Goal: Task Accomplishment & Management: Use online tool/utility

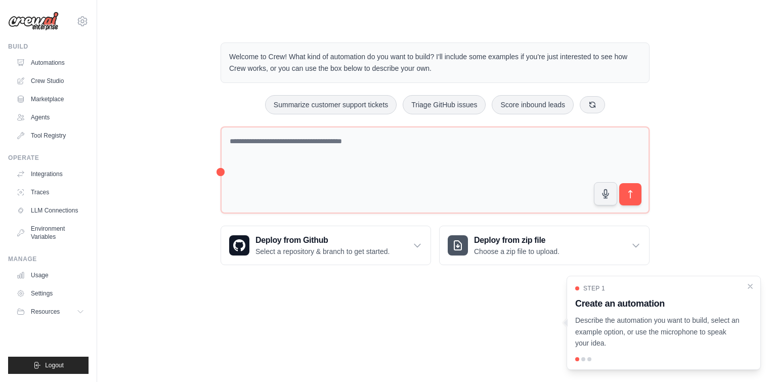
click at [622, 300] on h3 "Create an automation" at bounding box center [657, 303] width 165 height 14
click at [62, 65] on link "Automations" at bounding box center [51, 63] width 76 height 16
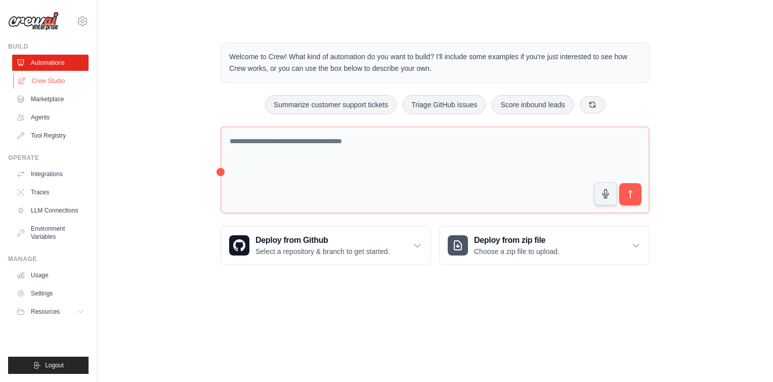
click at [62, 75] on link "Crew Studio" at bounding box center [51, 81] width 76 height 16
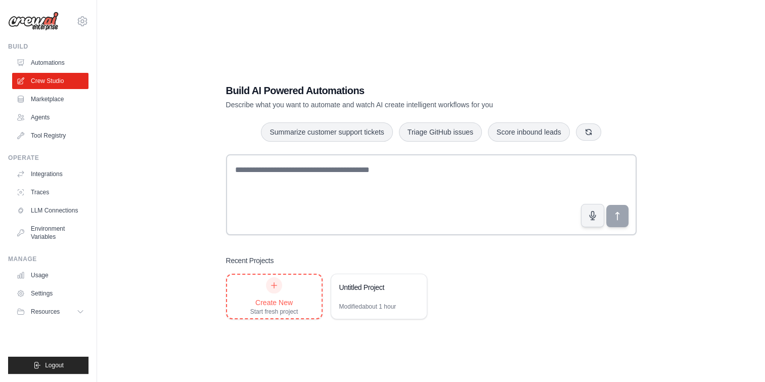
click at [269, 288] on div at bounding box center [274, 285] width 16 height 16
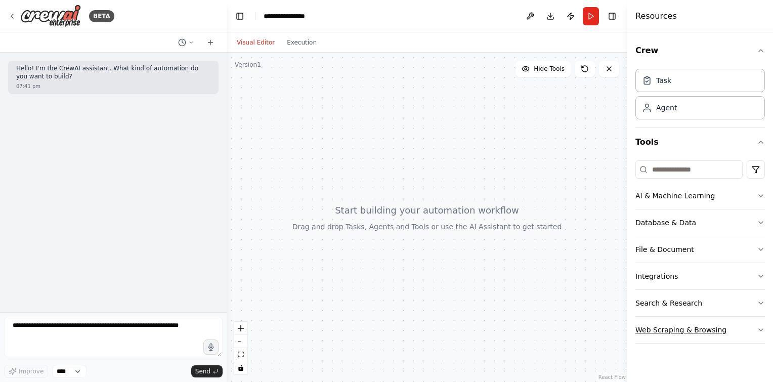
click at [679, 329] on button "Web Scraping & Browsing" at bounding box center [700, 330] width 130 height 26
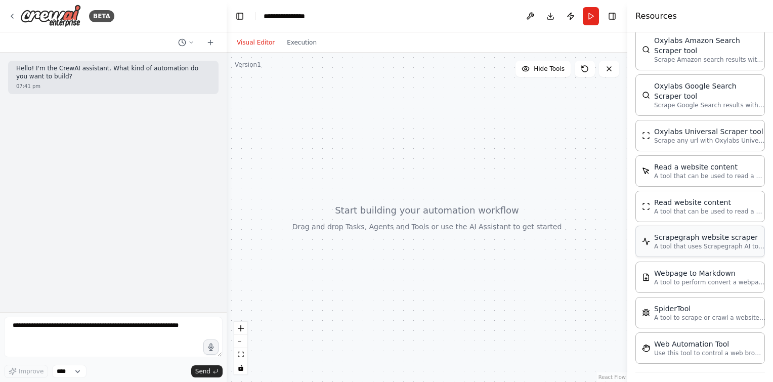
scroll to position [543, 0]
click at [694, 242] on p "A tool that uses Scrapegraph AI to intelligently scrape website content." at bounding box center [709, 244] width 111 height 8
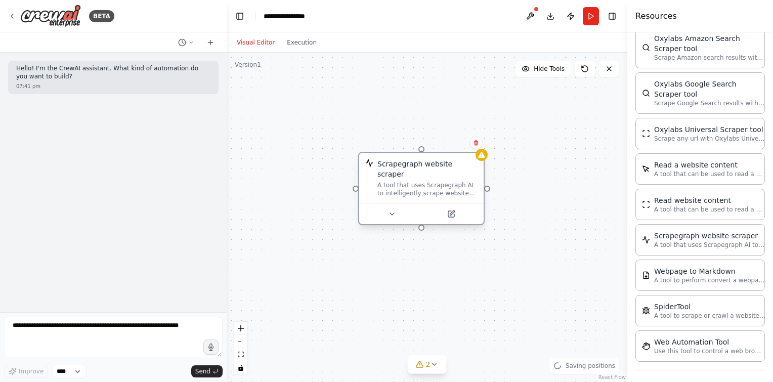
drag, startPoint x: 554, startPoint y: 253, endPoint x: 403, endPoint y: 152, distance: 182.7
click at [403, 159] on div "Scrapegraph website scraper" at bounding box center [427, 169] width 100 height 20
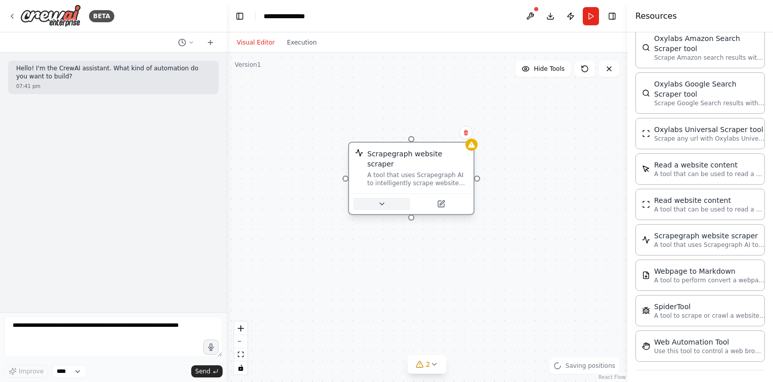
click at [384, 200] on icon at bounding box center [382, 204] width 8 height 8
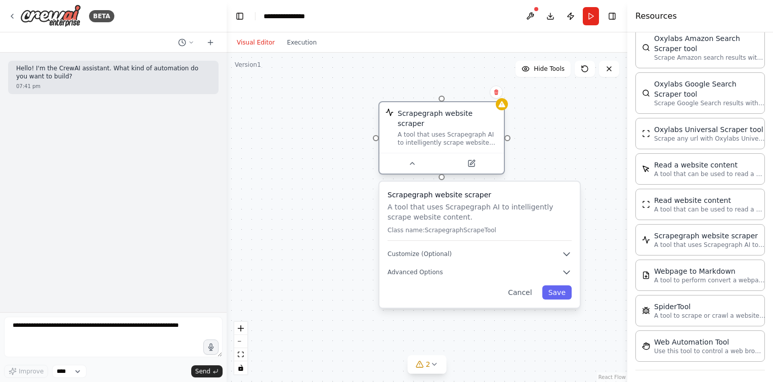
drag, startPoint x: 397, startPoint y: 149, endPoint x: 423, endPoint y: 107, distance: 49.1
click at [423, 107] on div "Scrapegraph website scraper A tool that uses Scrapegraph AI to intelligently sc…" at bounding box center [441, 127] width 124 height 51
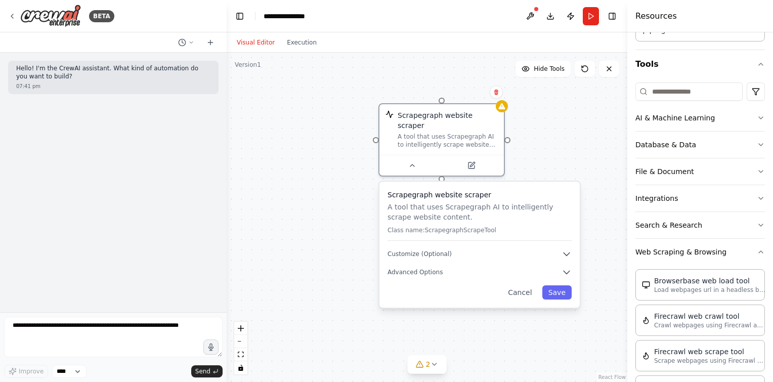
scroll to position [77, 0]
click at [689, 249] on button "Web Scraping & Browsing" at bounding box center [700, 253] width 130 height 26
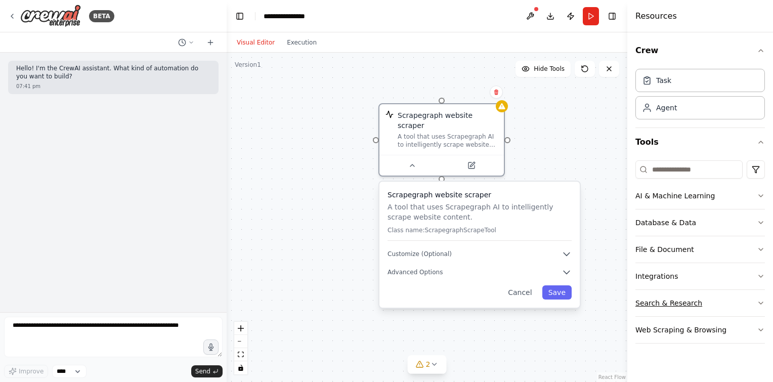
click at [675, 300] on button "Search & Research" at bounding box center [700, 303] width 130 height 26
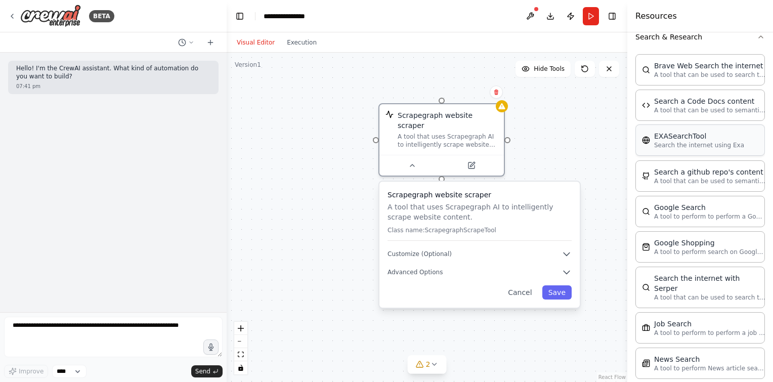
scroll to position [267, 0]
click at [706, 211] on p "A tool to perform to perform a Google search with a search_query." at bounding box center [709, 215] width 111 height 8
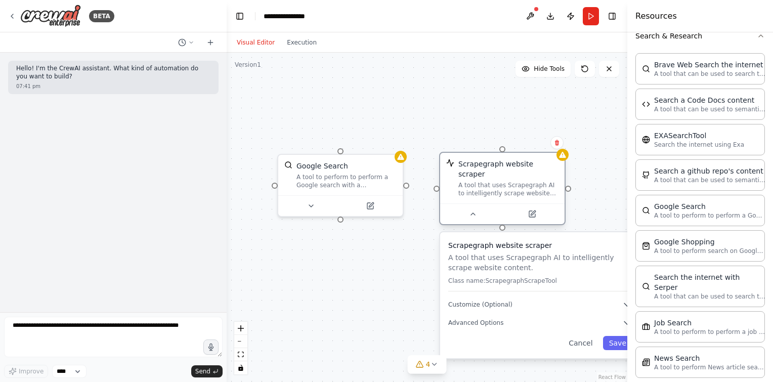
drag, startPoint x: 450, startPoint y: 112, endPoint x: 512, endPoint y: 166, distance: 82.1
click at [512, 166] on div "Scrapegraph website scraper" at bounding box center [508, 169] width 100 height 20
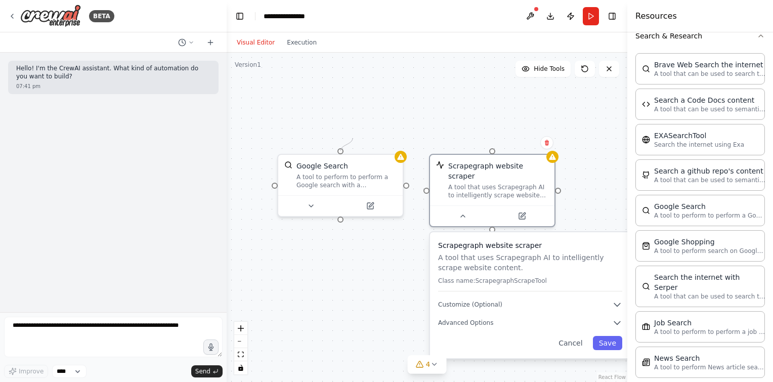
drag, startPoint x: 408, startPoint y: 186, endPoint x: 352, endPoint y: 138, distance: 73.5
click at [352, 138] on div "Scrapegraph website scraper A tool that uses Scrapegraph AI to intelligently sc…" at bounding box center [427, 217] width 401 height 329
drag, startPoint x: 405, startPoint y: 188, endPoint x: 384, endPoint y: 190, distance: 20.3
click at [384, 190] on div "Google Search A tool to perform to perform a Google search with a search_query." at bounding box center [340, 183] width 126 height 63
click at [408, 184] on div at bounding box center [406, 184] width 6 height 6
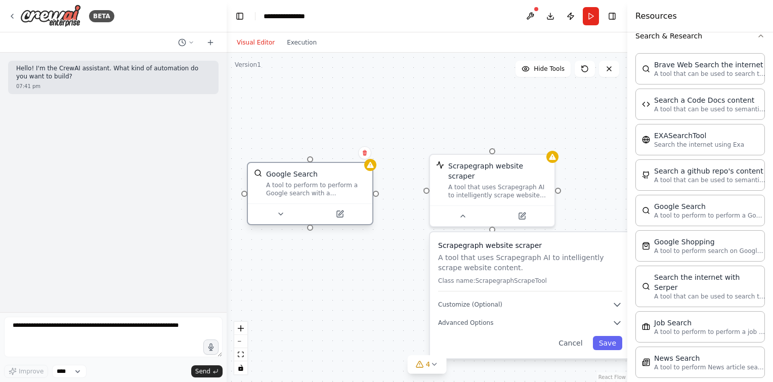
drag, startPoint x: 340, startPoint y: 154, endPoint x: 312, endPoint y: 163, distance: 29.9
click at [312, 163] on div "Google Search A tool to perform to perform a Google search with a search_query." at bounding box center [310, 183] width 124 height 40
drag, startPoint x: 374, startPoint y: 194, endPoint x: 492, endPoint y: 150, distance: 126.0
click at [492, 150] on div "Scrapegraph website scraper A tool that uses Scrapegraph AI to intelligently sc…" at bounding box center [427, 217] width 401 height 329
drag, startPoint x: 310, startPoint y: 160, endPoint x: 423, endPoint y: 184, distance: 115.8
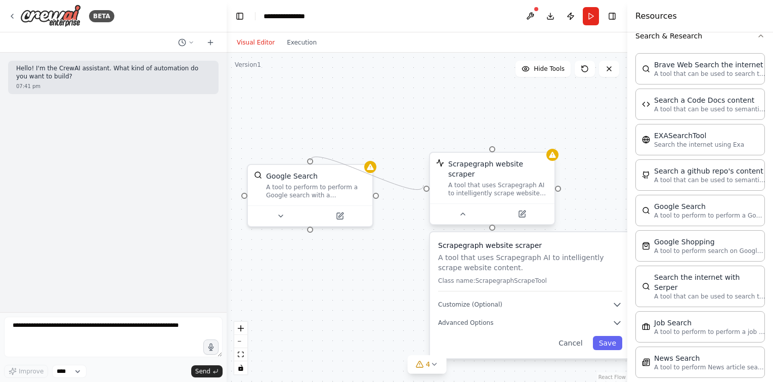
click at [423, 184] on div "Scrapegraph website scraper A tool that uses Scrapegraph AI to intelligently sc…" at bounding box center [427, 217] width 401 height 329
click at [496, 181] on div "A tool that uses Scrapegraph AI to intelligently scrape website content." at bounding box center [498, 189] width 100 height 16
click at [567, 336] on button "Cancel" at bounding box center [570, 343] width 36 height 14
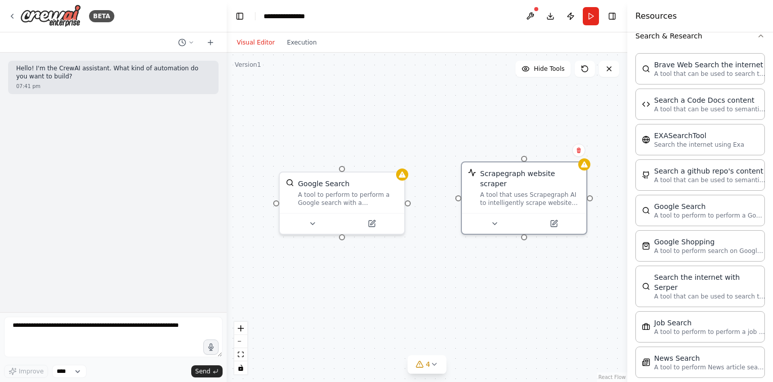
drag, startPoint x: 493, startPoint y: 223, endPoint x: 525, endPoint y: 230, distance: 32.8
click at [525, 230] on div "Scrapegraph website scraper A tool that uses Scrapegraph AI to intelligently sc…" at bounding box center [427, 217] width 401 height 329
click at [342, 170] on div "Google Search A tool to perform to perform a Google search with a search_query." at bounding box center [342, 190] width 124 height 40
click at [518, 178] on div "Scrapegraph website scraper A tool that uses Scrapegraph AI to intelligently sc…" at bounding box center [530, 185] width 100 height 38
click at [360, 200] on div "A tool to perform to perform a Google search with a search_query." at bounding box center [348, 197] width 100 height 16
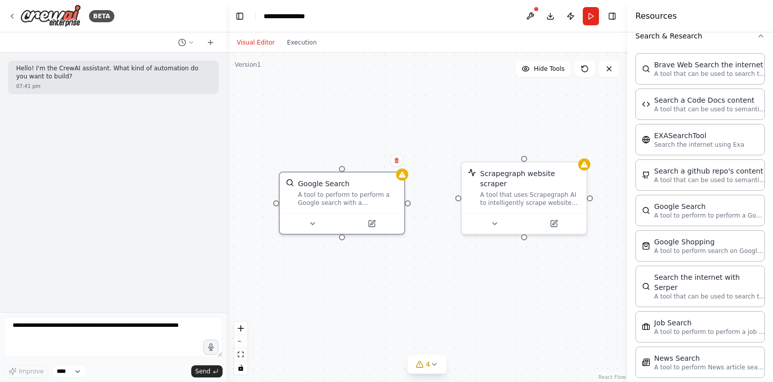
click at [411, 205] on div "Scrapegraph website scraper A tool that uses Scrapegraph AI to intelligently sc…" at bounding box center [427, 217] width 401 height 329
click at [407, 205] on div "Scrapegraph website scraper A tool that uses Scrapegraph AI to intelligently sc…" at bounding box center [427, 217] width 401 height 329
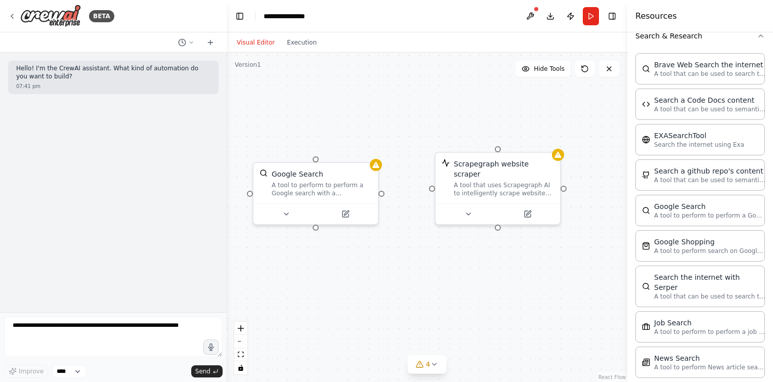
drag, startPoint x: 407, startPoint y: 205, endPoint x: 381, endPoint y: 196, distance: 27.1
click at [381, 196] on div "Scrapegraph website scraper A tool that uses Scrapegraph AI to intelligently sc…" at bounding box center [427, 217] width 401 height 329
click at [383, 196] on div "Scrapegraph website scraper A tool that uses Scrapegraph AI to intelligently sc…" at bounding box center [427, 217] width 401 height 329
click at [436, 183] on div "Scrapegraph website scraper A tool that uses Scrapegraph AI to intelligently sc…" at bounding box center [499, 186] width 126 height 73
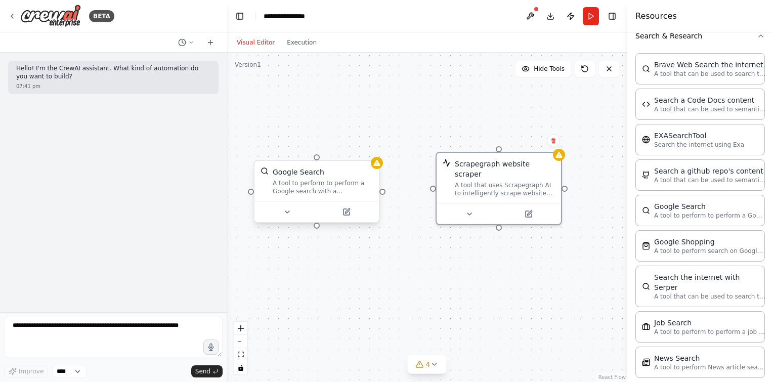
click at [382, 194] on div "Scrapegraph website scraper A tool that uses Scrapegraph AI to intelligently sc…" at bounding box center [427, 217] width 401 height 329
click at [382, 190] on div at bounding box center [382, 192] width 6 height 6
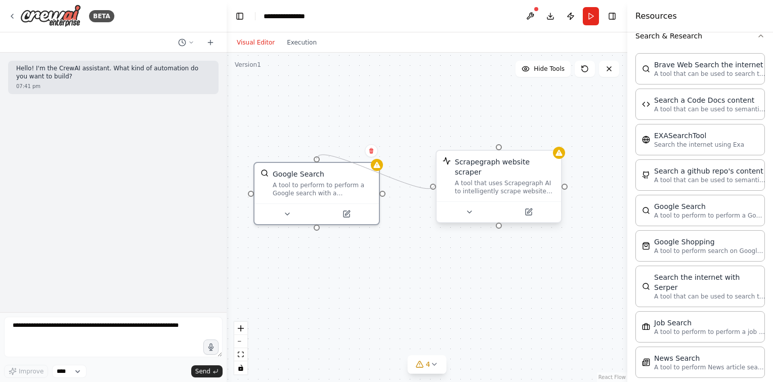
drag, startPoint x: 382, startPoint y: 190, endPoint x: 435, endPoint y: 184, distance: 52.5
click at [435, 184] on div "Scrapegraph website scraper A tool that uses Scrapegraph AI to intelligently sc…" at bounding box center [427, 217] width 401 height 329
click at [466, 183] on div "A tool that uses Scrapegraph AI to intelligently scrape website content." at bounding box center [505, 187] width 100 height 16
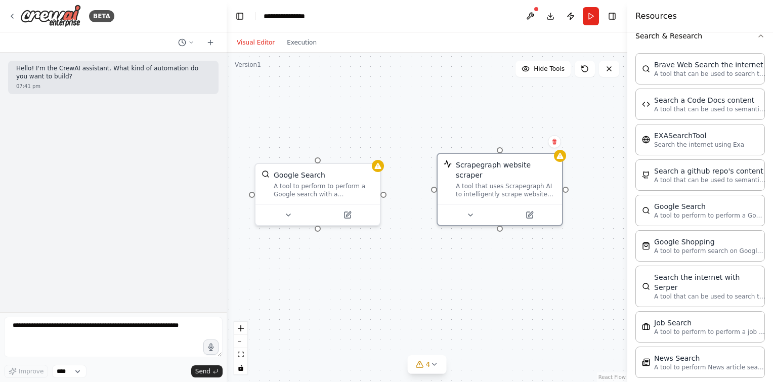
drag, startPoint x: 317, startPoint y: 194, endPoint x: 275, endPoint y: 109, distance: 95.2
click at [275, 109] on div "Scrapegraph website scraper A tool that uses Scrapegraph AI to intelligently sc…" at bounding box center [427, 217] width 401 height 329
click at [380, 194] on div "Google Search A tool to perform to perform a Google search with a search_query." at bounding box center [317, 182] width 124 height 40
click at [283, 218] on button at bounding box center [288, 213] width 57 height 12
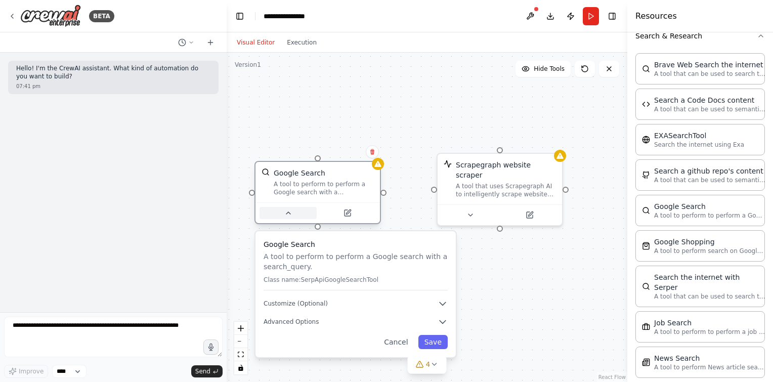
click at [283, 218] on button at bounding box center [288, 213] width 57 height 12
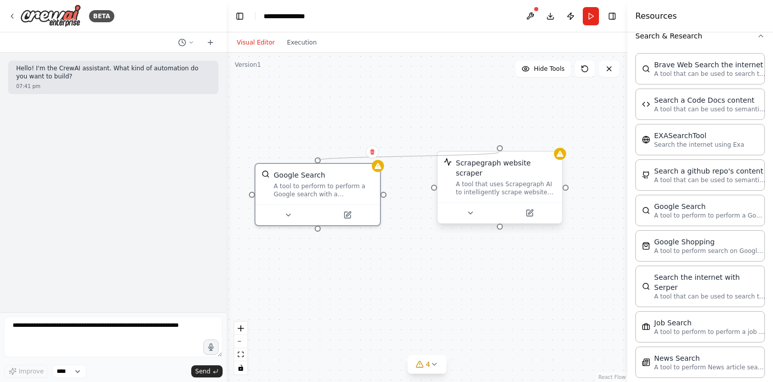
drag, startPoint x: 383, startPoint y: 197, endPoint x: 498, endPoint y: 147, distance: 125.3
click at [498, 147] on div "Scrapegraph website scraper A tool that uses Scrapegraph AI to intelligently sc…" at bounding box center [427, 217] width 401 height 329
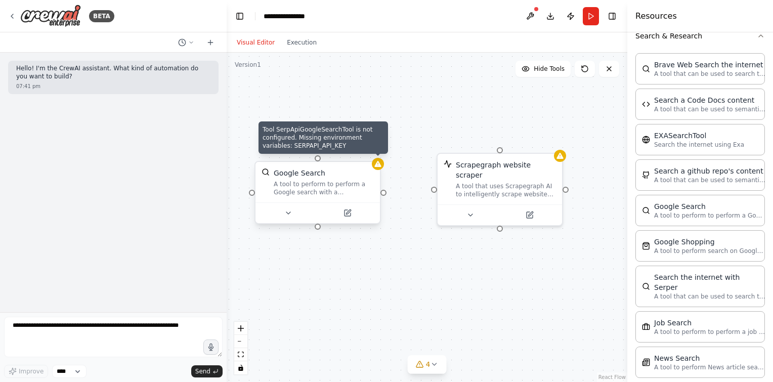
click at [376, 167] on icon at bounding box center [378, 164] width 8 height 8
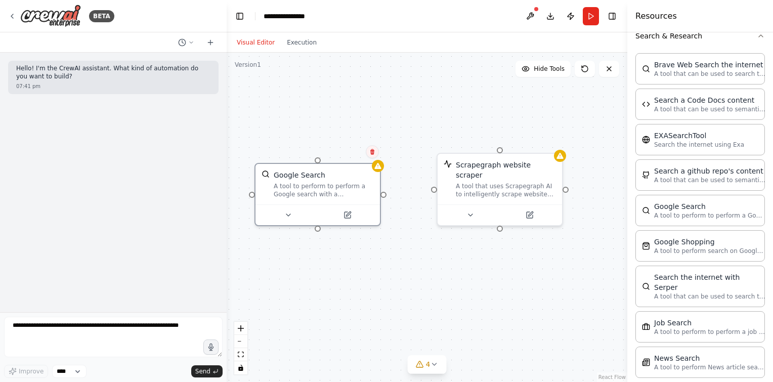
click at [373, 156] on button at bounding box center [372, 151] width 13 height 13
click at [350, 154] on button "Confirm" at bounding box center [344, 152] width 36 height 12
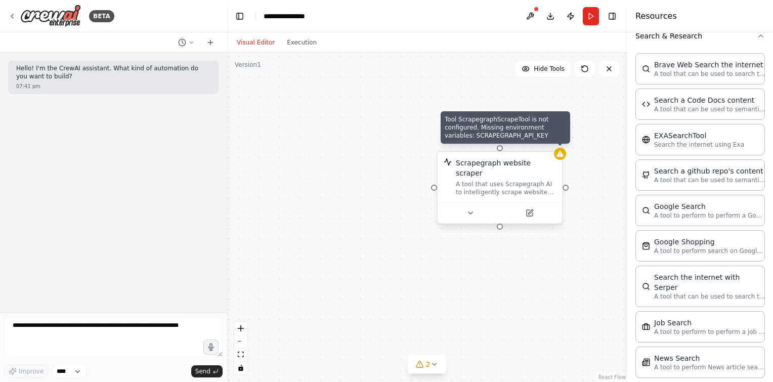
click at [565, 156] on div at bounding box center [560, 154] width 12 height 12
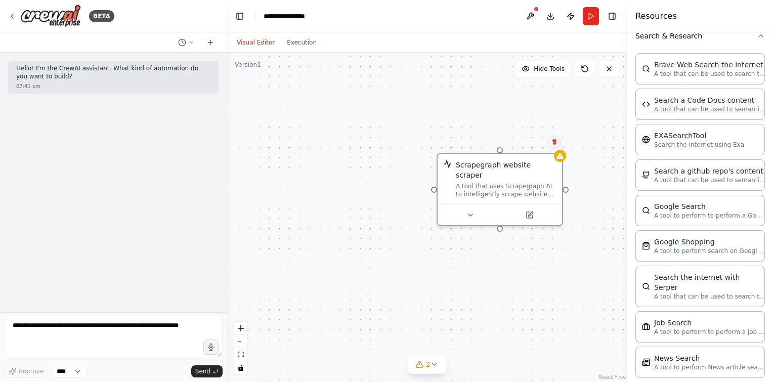
click at [555, 144] on icon at bounding box center [554, 142] width 4 height 6
click at [525, 142] on button "Confirm" at bounding box center [526, 142] width 36 height 12
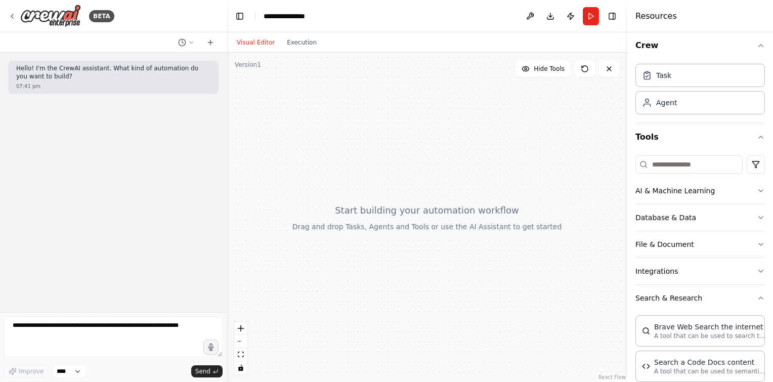
scroll to position [0, 0]
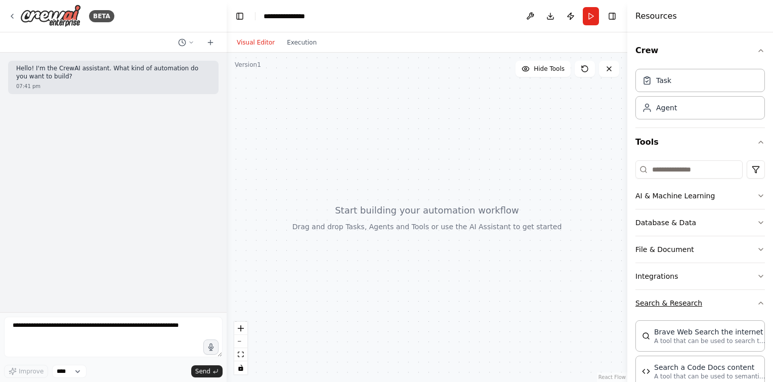
click at [715, 302] on button "Search & Research" at bounding box center [700, 303] width 130 height 26
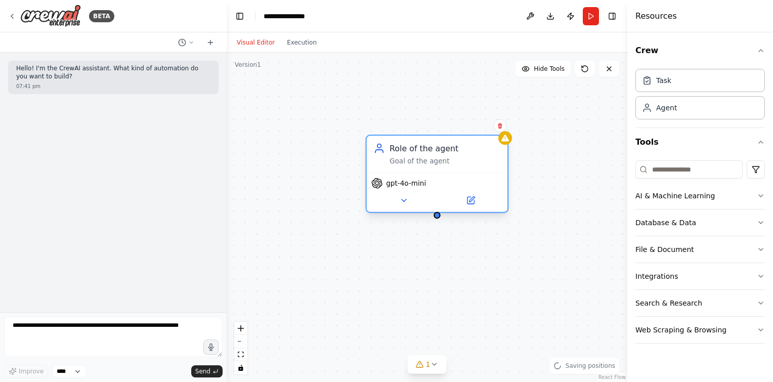
drag, startPoint x: 578, startPoint y: 155, endPoint x: 436, endPoint y: 142, distance: 143.2
click at [436, 143] on div "Role of the agent" at bounding box center [445, 149] width 111 height 12
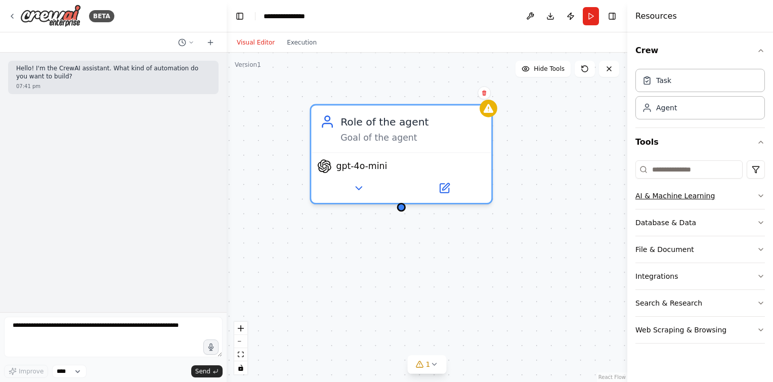
click at [741, 200] on button "AI & Machine Learning" at bounding box center [700, 196] width 130 height 26
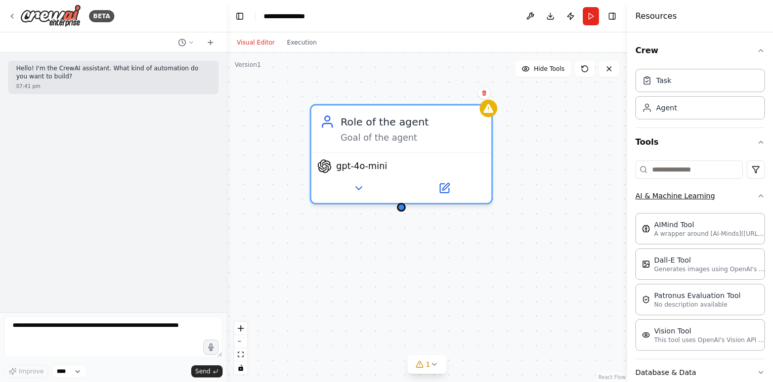
click at [741, 200] on button "AI & Machine Learning" at bounding box center [700, 196] width 130 height 26
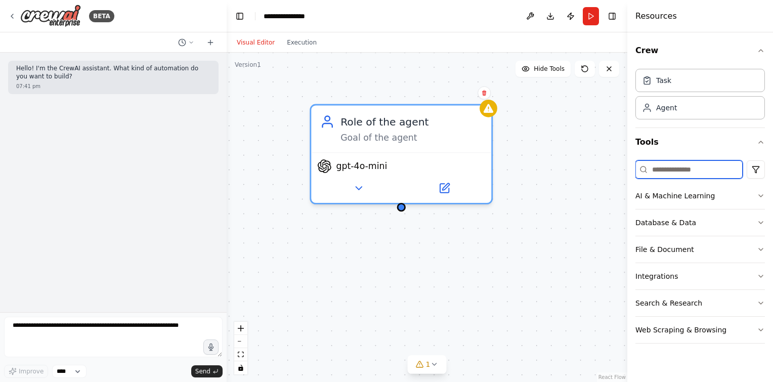
click at [714, 170] on input at bounding box center [688, 169] width 107 height 18
click at [256, 44] on button "Visual Editor" at bounding box center [256, 42] width 50 height 12
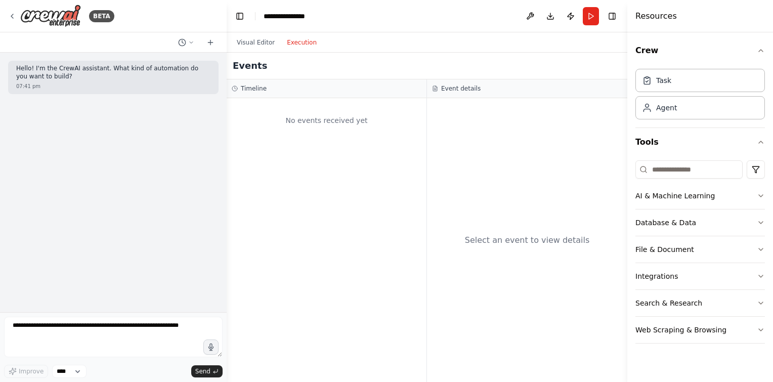
click at [298, 40] on button "Execution" at bounding box center [302, 42] width 42 height 12
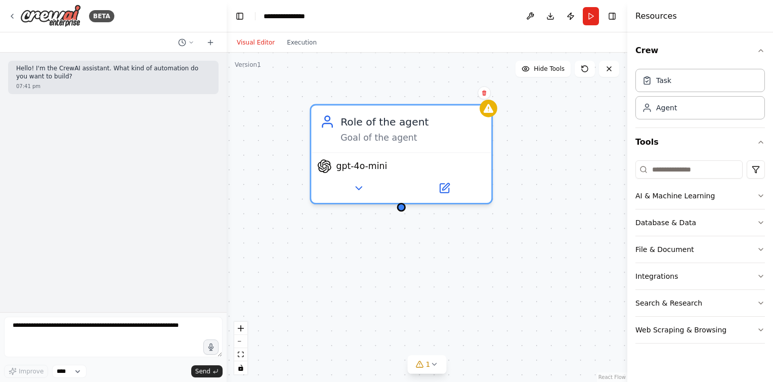
click at [247, 37] on button "Visual Editor" at bounding box center [256, 42] width 50 height 12
click at [13, 12] on icon at bounding box center [12, 16] width 8 height 8
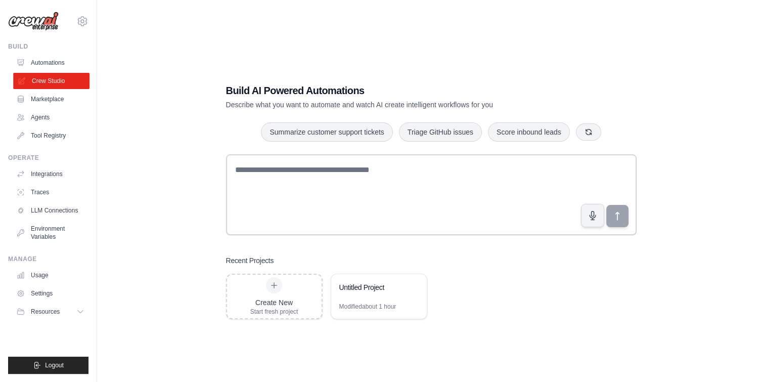
click at [77, 81] on link "Crew Studio" at bounding box center [51, 81] width 76 height 16
click at [55, 60] on link "Automations" at bounding box center [51, 63] width 76 height 16
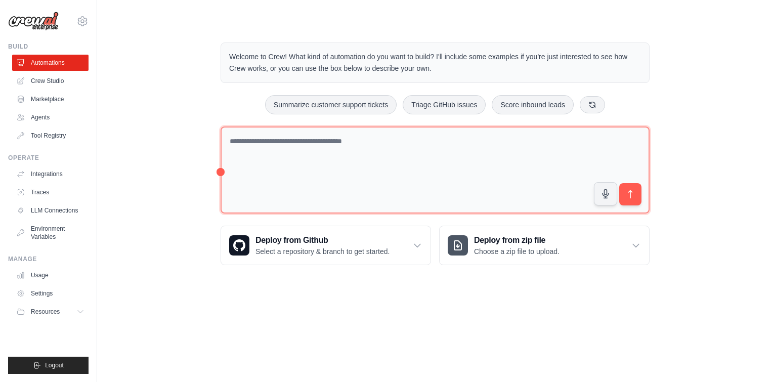
drag, startPoint x: 219, startPoint y: 171, endPoint x: 221, endPoint y: 199, distance: 27.9
click at [221, 199] on div "Welcome to Crew! What kind of automation do you want to build? I'll include som…" at bounding box center [434, 153] width 453 height 255
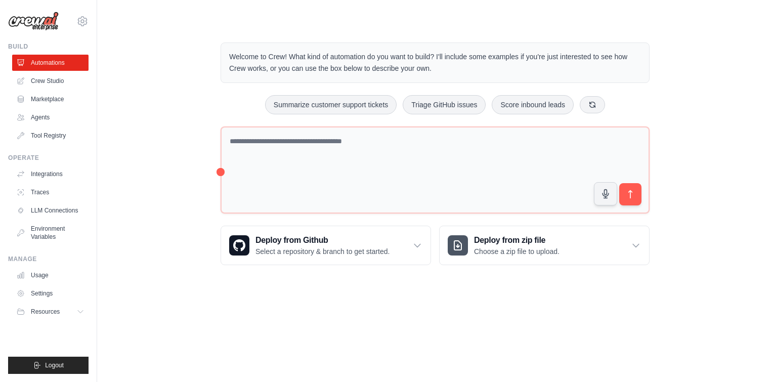
click at [182, 182] on div "Welcome to Crew! What kind of automation do you want to build? I'll include som…" at bounding box center [434, 153] width 643 height 255
click at [187, 151] on div "Welcome to Crew! What kind of automation do you want to build? I'll include som…" at bounding box center [434, 153] width 643 height 255
click at [207, 177] on div "Welcome to Crew! What kind of automation do you want to build? I'll include som…" at bounding box center [434, 153] width 643 height 255
